Goal: Task Accomplishment & Management: Complete application form

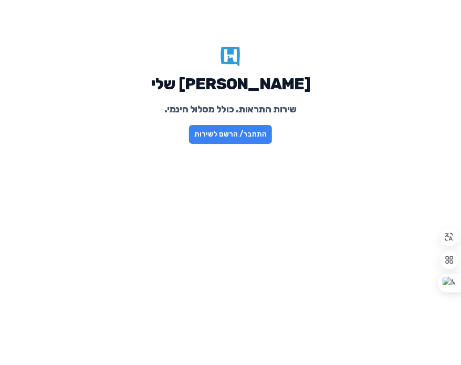
click at [229, 138] on link "התחבר/ הרשם לשירות" at bounding box center [230, 134] width 83 height 19
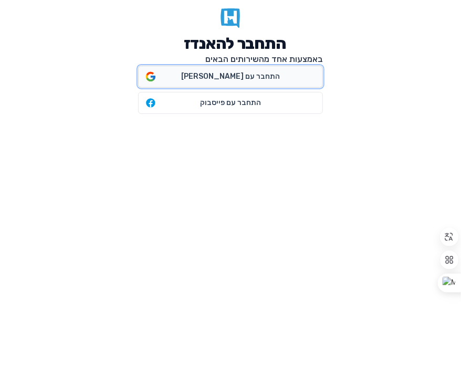
click at [249, 71] on span "התחבר עם גוגל" at bounding box center [230, 76] width 99 height 10
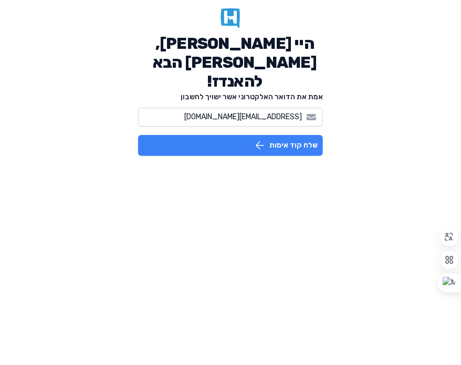
click at [255, 139] on icon "button" at bounding box center [259, 145] width 13 height 13
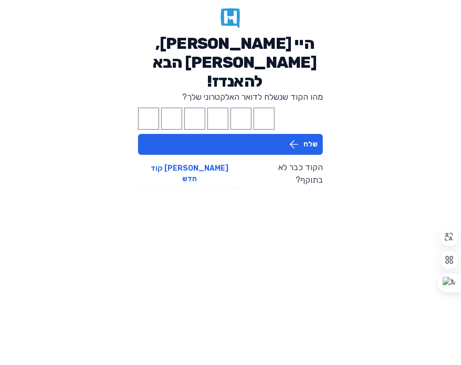
click at [134, 99] on main "היי [PERSON_NAME], [PERSON_NAME] הבא להאנדז! מהו הקוד שנשלח לדואר האלקטרוני שלך…" at bounding box center [230, 98] width 201 height 197
click at [142, 108] on input "Please enter OTP character 1" at bounding box center [148, 119] width 21 height 22
type input "1"
type input "3"
type input "0"
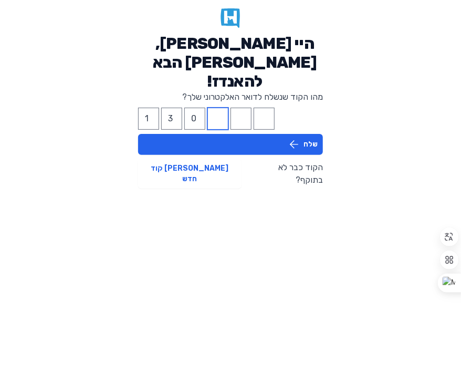
type input "2"
type input "4"
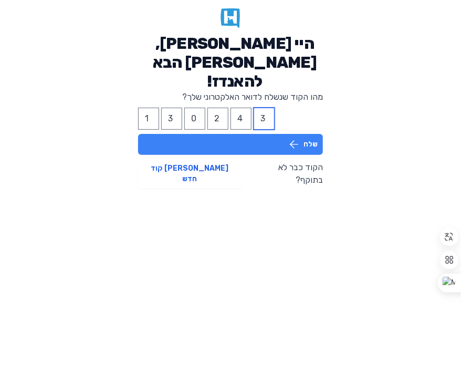
type input "3"
click at [192, 134] on button "שלח" at bounding box center [230, 144] width 185 height 21
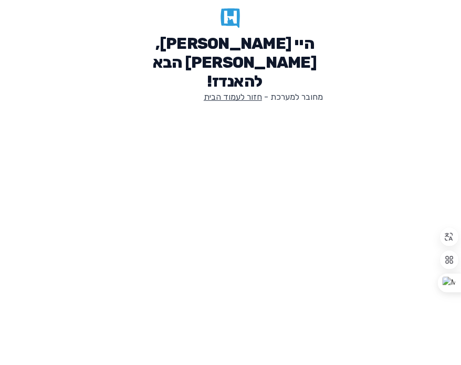
click at [219, 92] on link "חזור לעמוד הבית" at bounding box center [233, 97] width 58 height 10
